Goal: Task Accomplishment & Management: Use online tool/utility

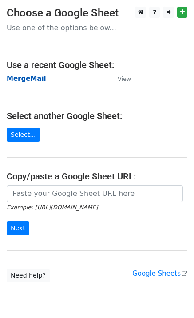
click at [37, 80] on strong "MergeMail" at bounding box center [27, 79] width 40 height 8
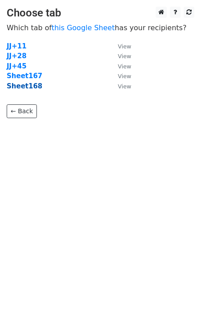
click at [34, 87] on strong "Sheet168" at bounding box center [25, 86] width 36 height 8
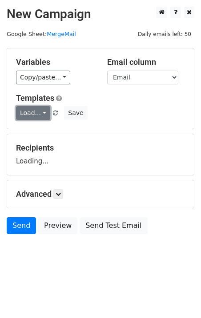
click at [32, 111] on link "Load..." at bounding box center [33, 113] width 34 height 14
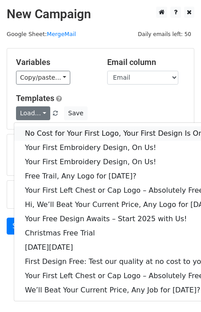
click at [47, 131] on link "No Cost for Your First Logo, Your First Design Is On Us!" at bounding box center [121, 133] width 215 height 14
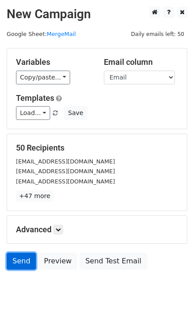
click at [8, 263] on link "Send" at bounding box center [21, 261] width 29 height 17
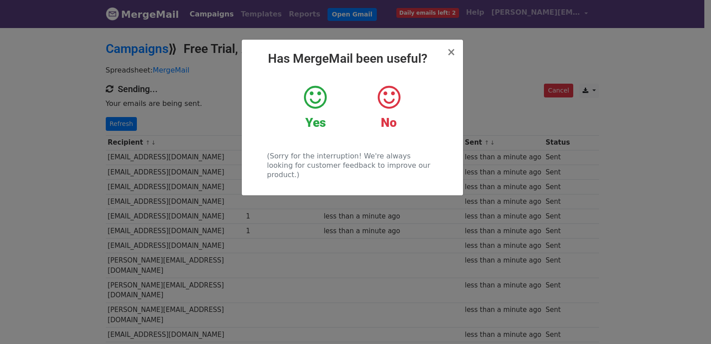
click at [107, 126] on div "× Has MergeMail been useful? Yes No (Sorry for the interruption! We're always l…" at bounding box center [355, 185] width 711 height 317
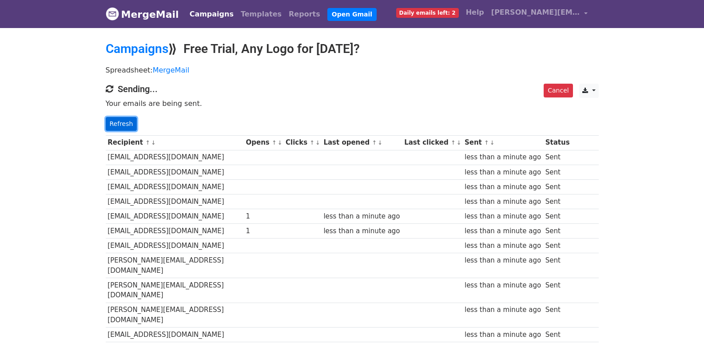
click at [118, 121] on link "Refresh" at bounding box center [122, 124] width 32 height 14
